Goal: Complete application form

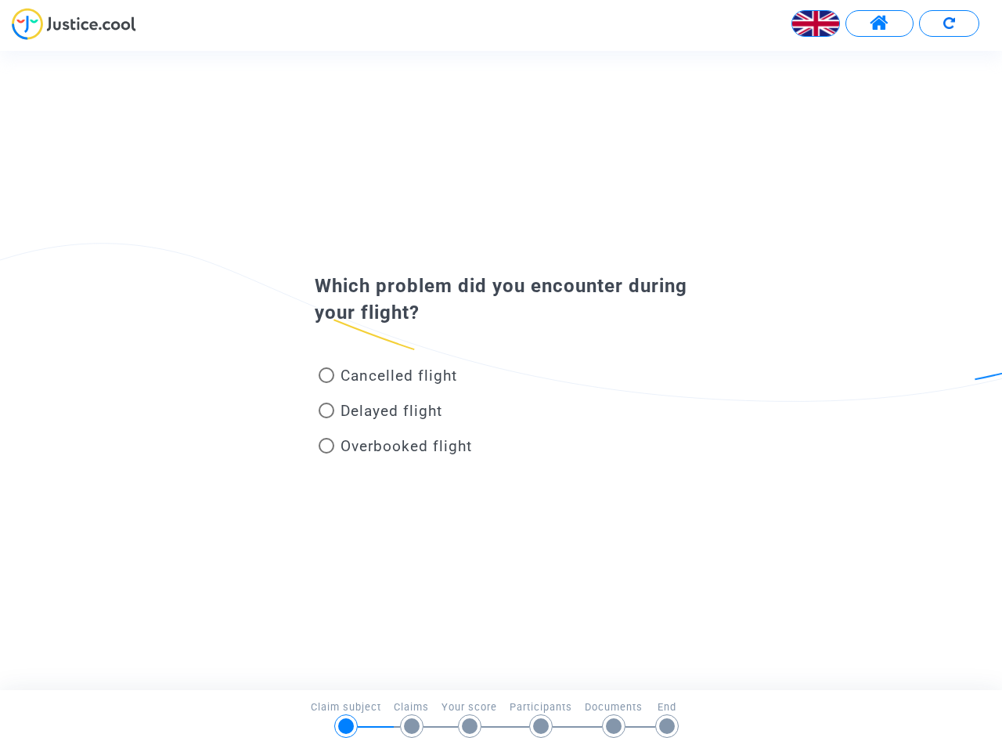
click at [816, 23] on img at bounding box center [815, 23] width 47 height 47
click at [879, 23] on span at bounding box center [880, 23] width 20 height 20
click at [949, 23] on div at bounding box center [501, 29] width 1002 height 43
click at [501, 370] on div "Cancelled flight" at bounding box center [475, 378] width 345 height 35
click at [388, 378] on span "Cancelled flight" at bounding box center [399, 375] width 117 height 18
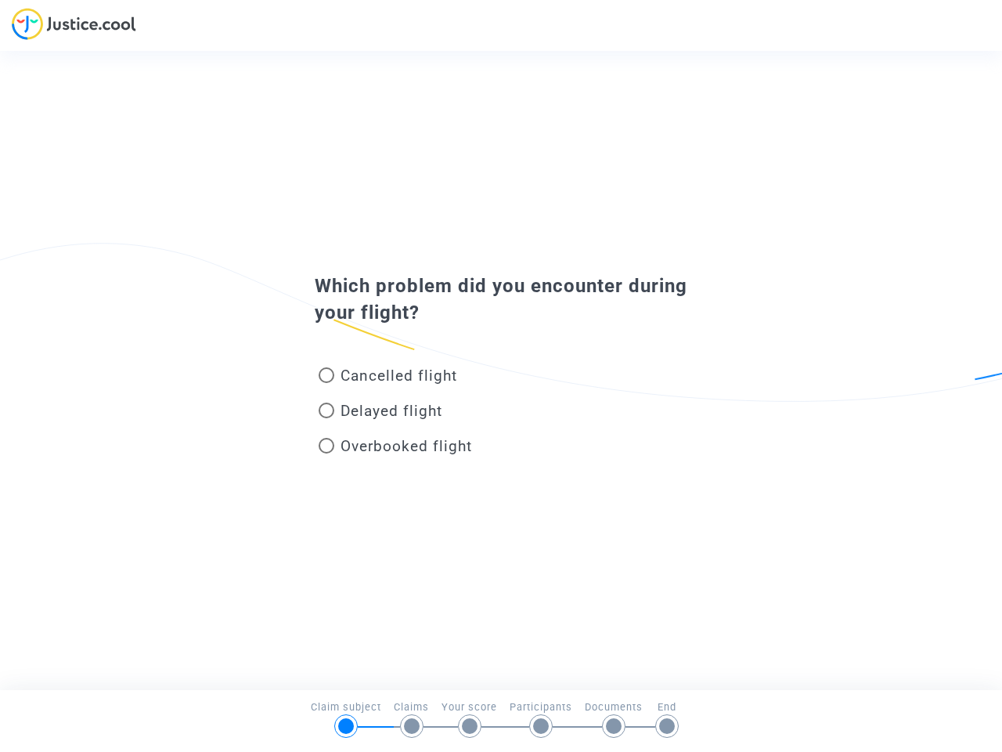
click at [326, 383] on input "Cancelled flight" at bounding box center [326, 383] width 1 height 1
radio input "true"
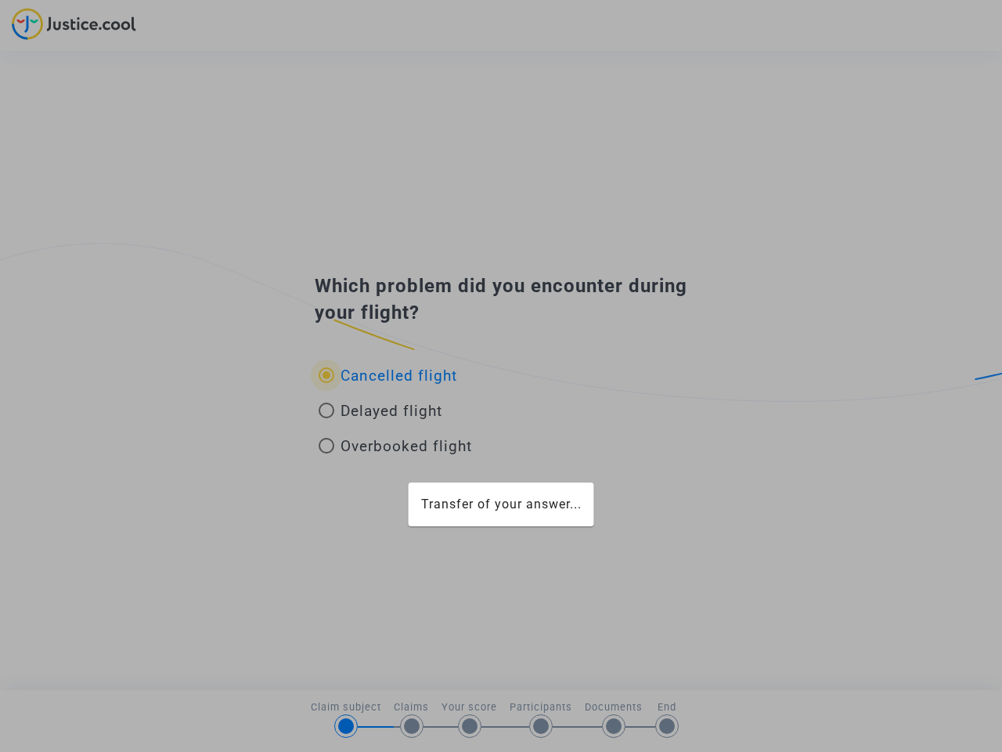
click at [388, 375] on div "Transfer of your answer..." at bounding box center [501, 376] width 1002 height 752
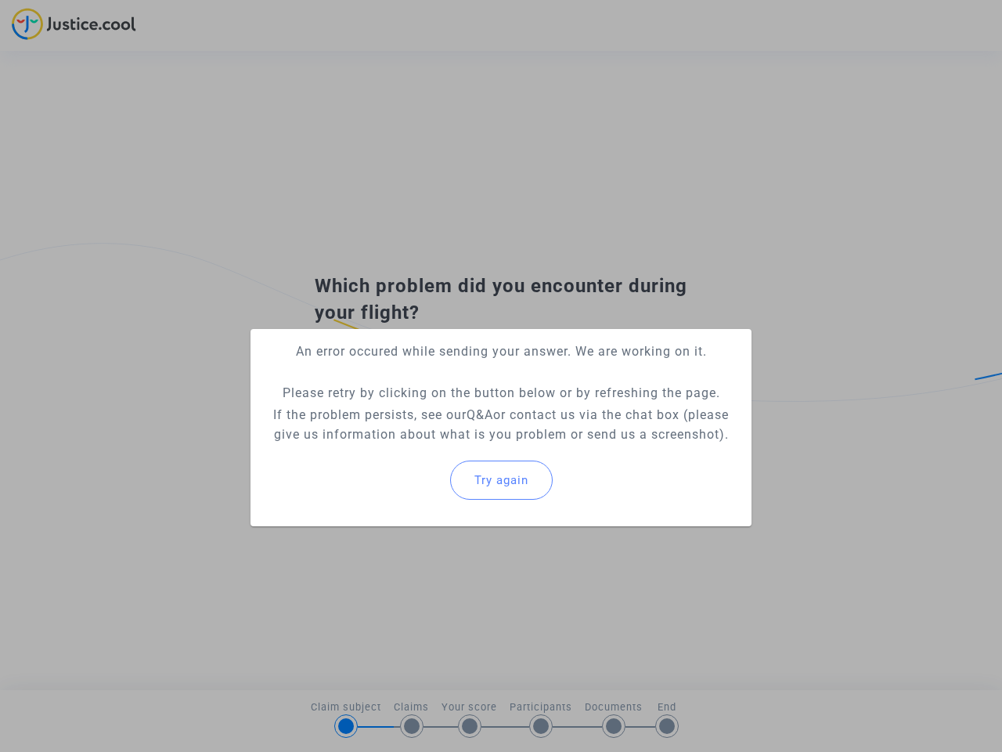
click at [380, 413] on p "If the problem persists, see our Q&A or contact us via the chat box (please giv…" at bounding box center [501, 424] width 476 height 39
click at [380, 410] on p "If the problem persists, see our Q&A or contact us via the chat box (please giv…" at bounding box center [501, 424] width 476 height 39
click at [395, 449] on div "Try again" at bounding box center [501, 479] width 476 height 67
click at [395, 445] on mat-card "An error occured while sending your answer. We are working on it. Please retry …" at bounding box center [501, 427] width 501 height 197
